Goal: Transaction & Acquisition: Purchase product/service

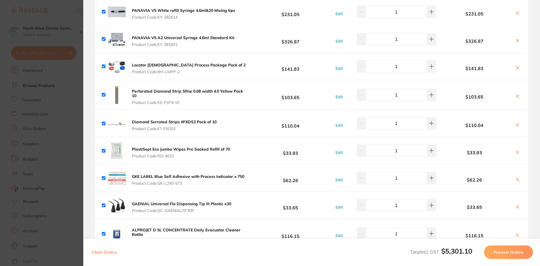
scroll to position [403, 0]
click at [62, 13] on section "Update RRP Set your pre negotiated price for this item. Item Agreed RRP (excl. …" at bounding box center [270, 133] width 540 height 266
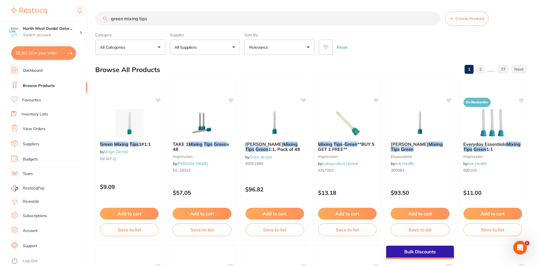
scroll to position [0, 0]
drag, startPoint x: 155, startPoint y: 19, endPoint x: 58, endPoint y: 14, distance: 97.9
click at [58, 14] on div "$5,301.10 North West Dental Delor... Switch account Longford Smileco North West…" at bounding box center [269, 133] width 538 height 266
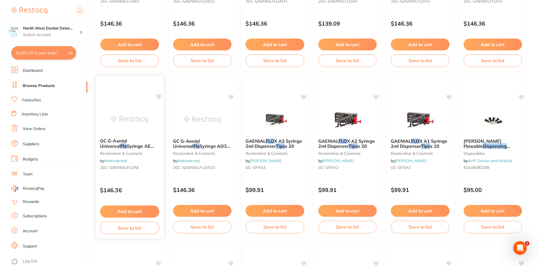
scroll to position [1165, 0]
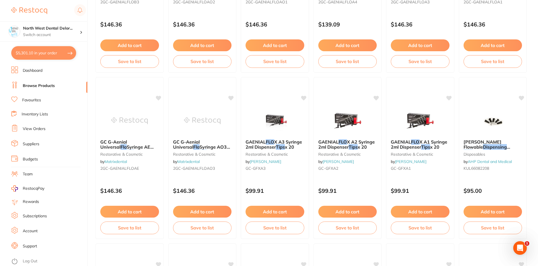
click at [40, 53] on button "$5,301.10 in your order" at bounding box center [43, 52] width 65 height 13
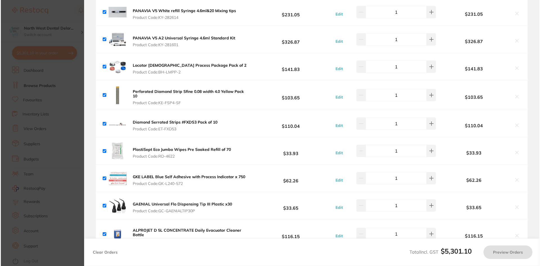
scroll to position [0, 0]
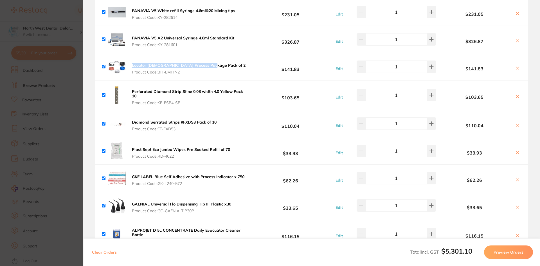
drag, startPoint x: 210, startPoint y: 64, endPoint x: 131, endPoint y: 60, distance: 79.1
click at [131, 60] on div "Locator [DEMOGRAPHIC_DATA] Process Package Pack of 2 Product Code: BH-LMPP-2 $1…" at bounding box center [311, 66] width 433 height 27
copy b "Locator [DEMOGRAPHIC_DATA] Process Package Pack of 2"
click at [62, 17] on section "Update RRP Set your pre negotiated price for this item. Item Agreed RRP (excl. …" at bounding box center [270, 133] width 540 height 266
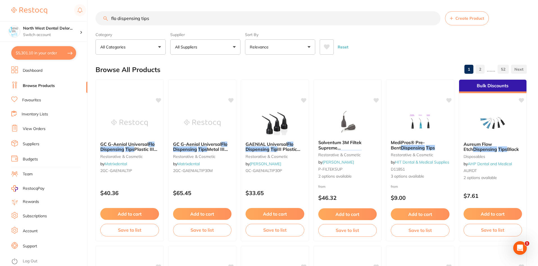
drag, startPoint x: 150, startPoint y: 15, endPoint x: 89, endPoint y: 18, distance: 60.8
click at [89, 18] on div "$5,301.10 North West Dental Delor... Switch account Longford Smileco North West…" at bounding box center [269, 133] width 538 height 266
paste input "Locator [DEMOGRAPHIC_DATA] Process Package Pack of 2"
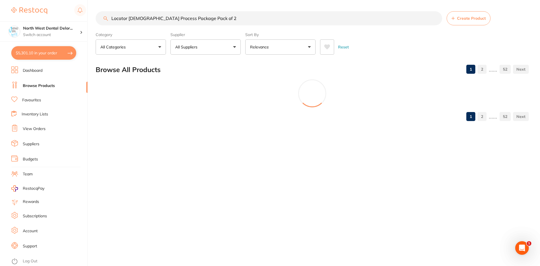
type input "Locator [DEMOGRAPHIC_DATA] Process Package Pack of 2"
